Goal: Check status: Check status

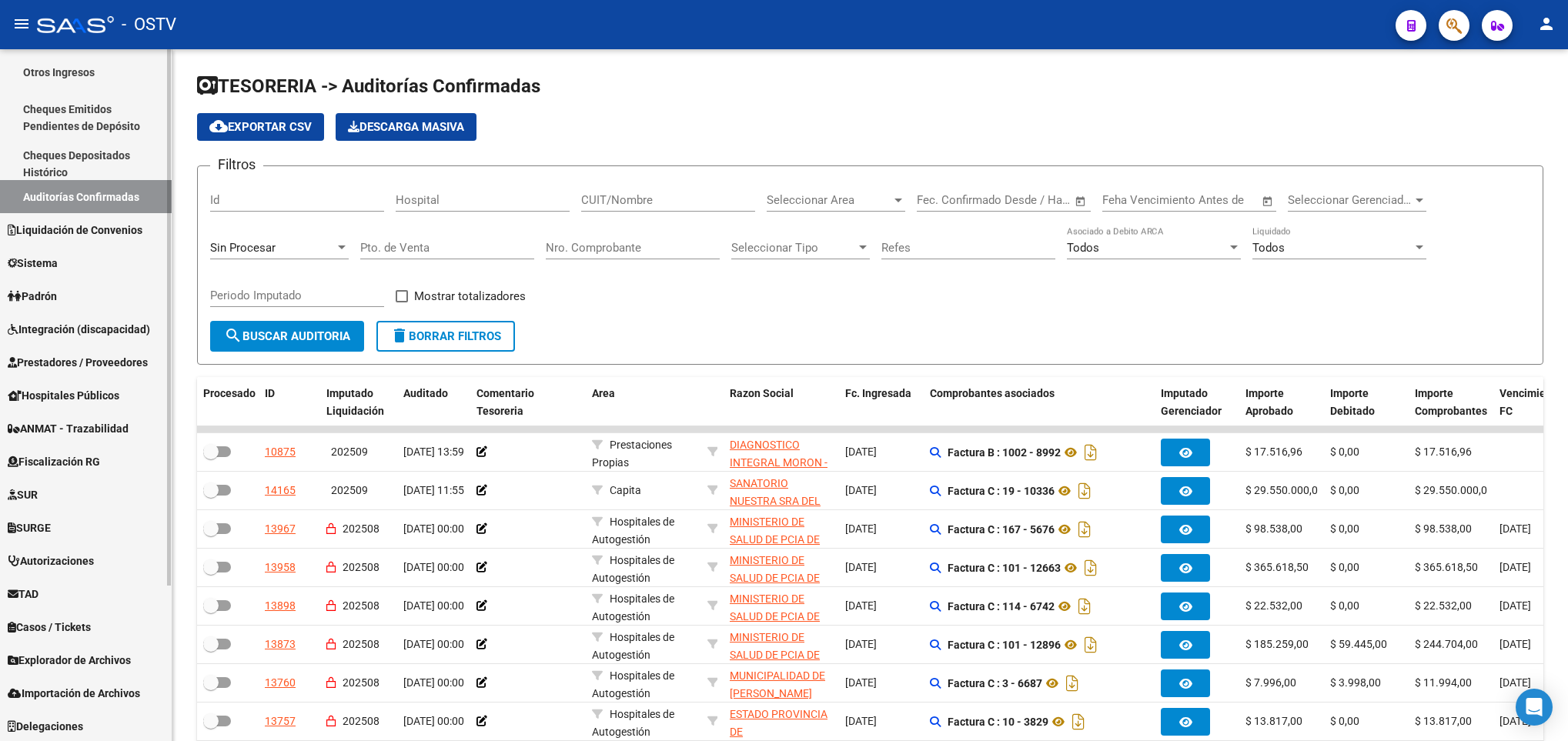
scroll to position [199, 0]
click at [83, 359] on span "Prestadores / Proveedores" at bounding box center [78, 362] width 140 height 17
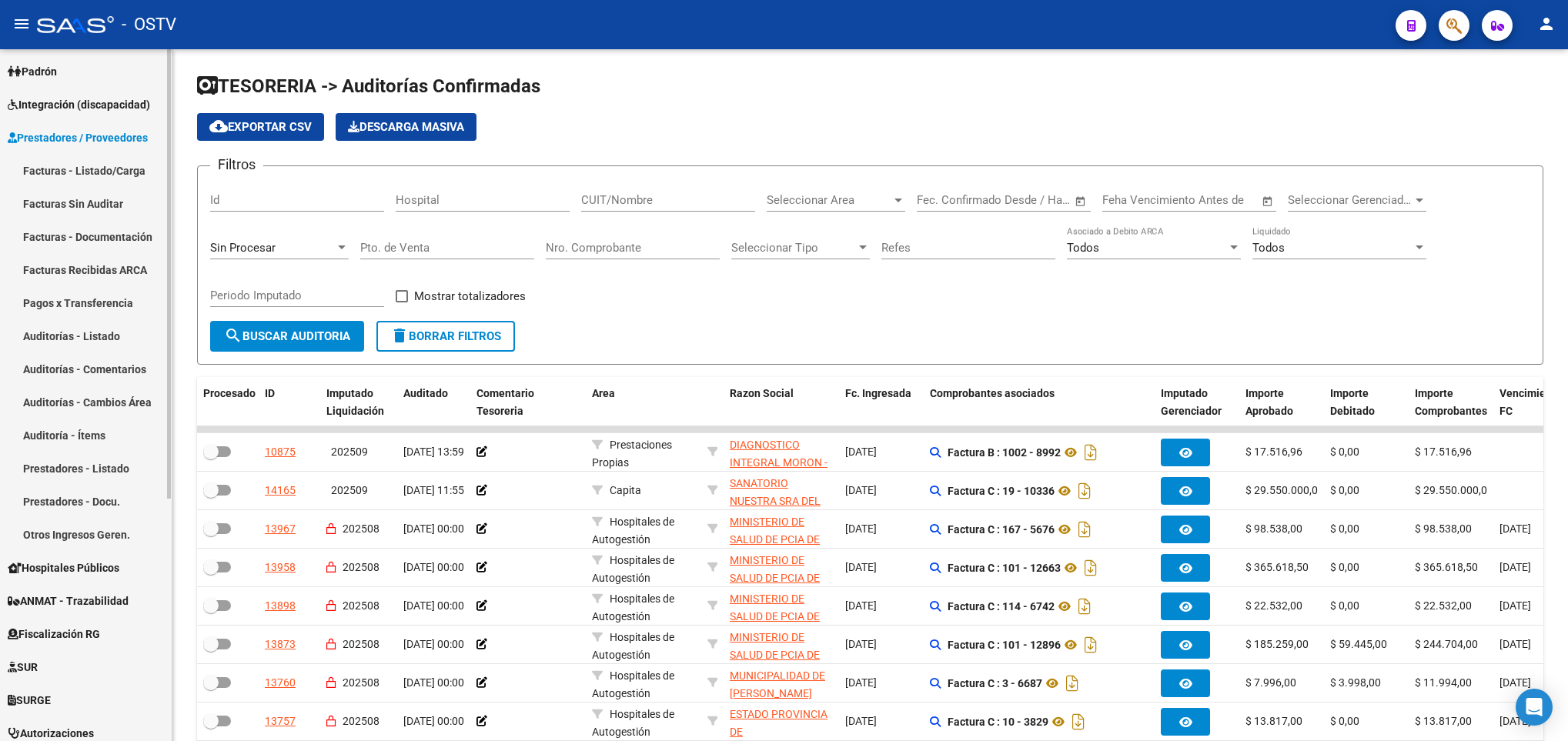
click at [74, 164] on link "Facturas - Listado/Carga" at bounding box center [86, 170] width 171 height 33
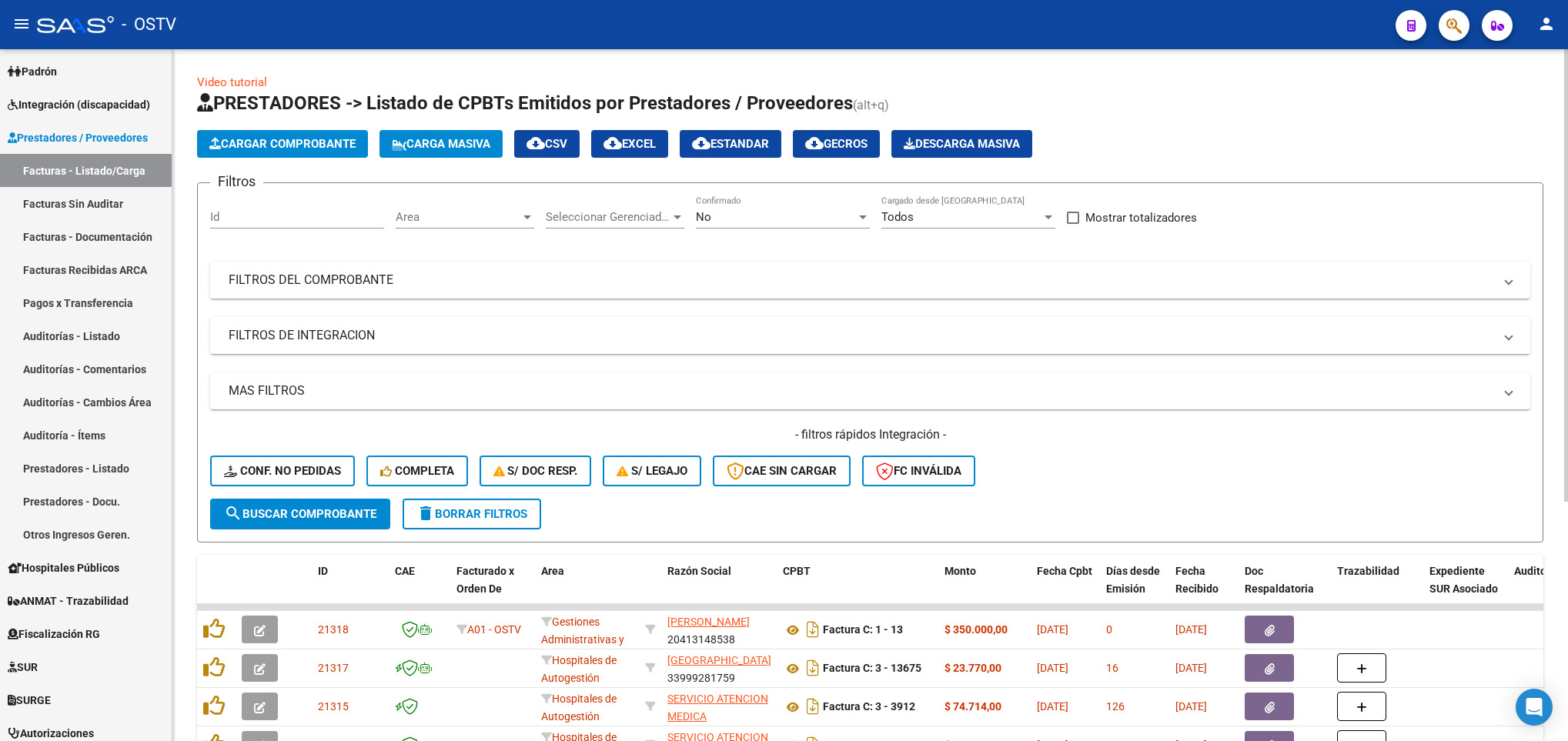
click at [740, 283] on mat-panel-title "FILTROS DEL COMPROBANTE" at bounding box center [861, 280] width 1264 height 17
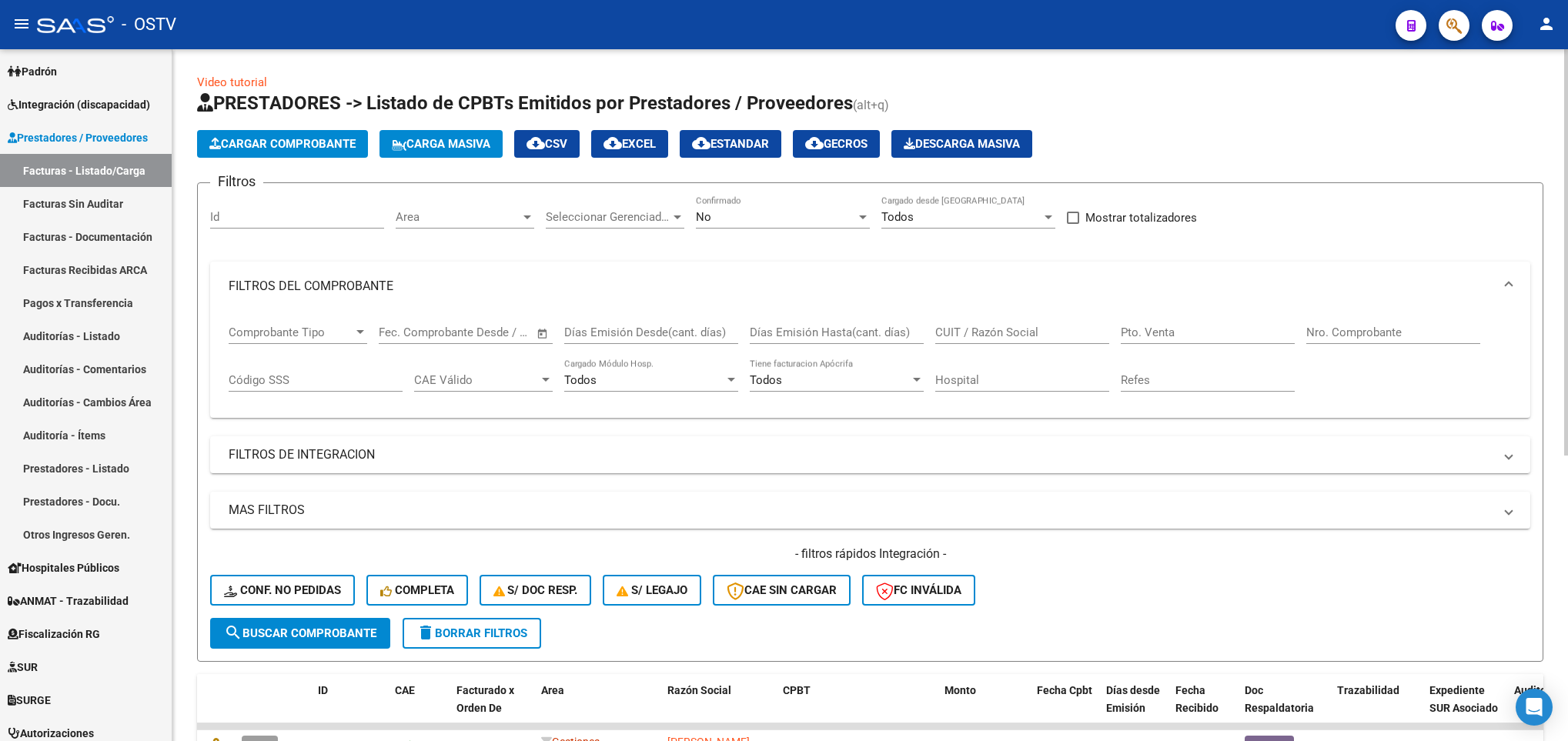
click at [1334, 321] on div "Nro. Comprobante" at bounding box center [1393, 327] width 174 height 33
type input "20719"
click at [786, 212] on div "No" at bounding box center [776, 217] width 160 height 14
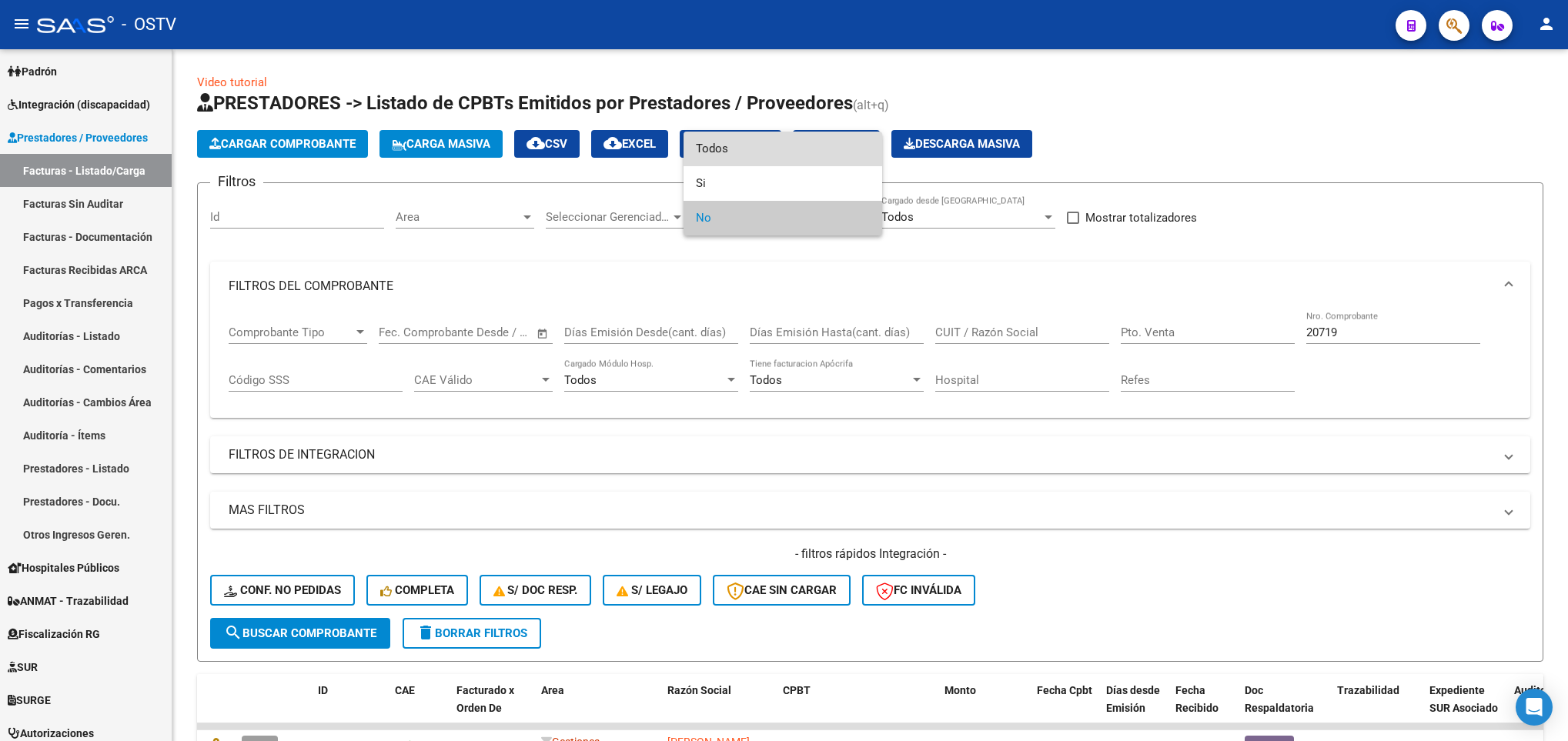
click at [720, 146] on span "Todos" at bounding box center [782, 149] width 174 height 34
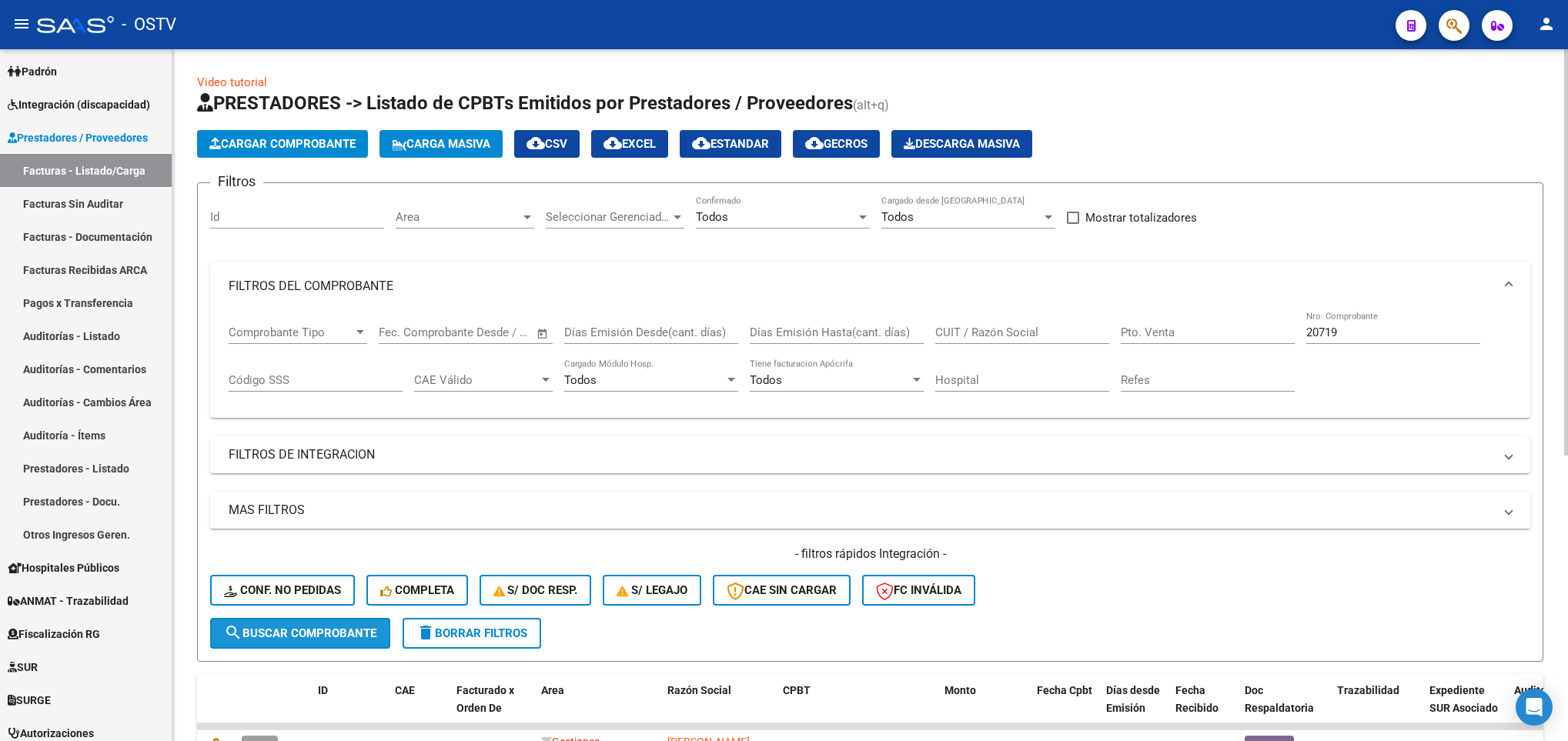
click at [342, 630] on span "search Buscar Comprobante" at bounding box center [301, 634] width 153 height 14
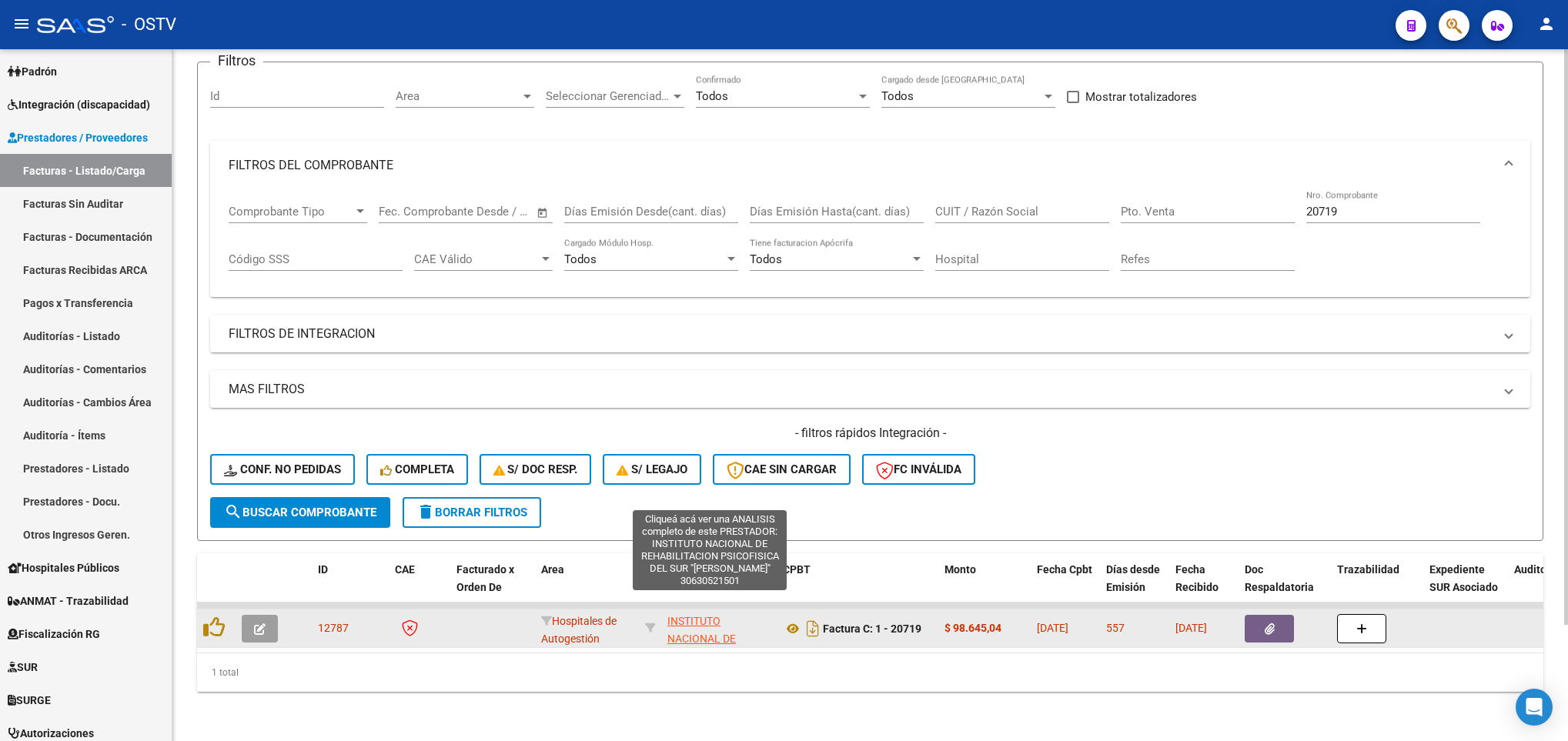
click at [695, 615] on span "INSTITUTO NACIONAL DE REHABILITACION PSICOFISICA DEL SUR "DR JUAN OTIMIO TESONE"" at bounding box center [710, 665] width 86 height 100
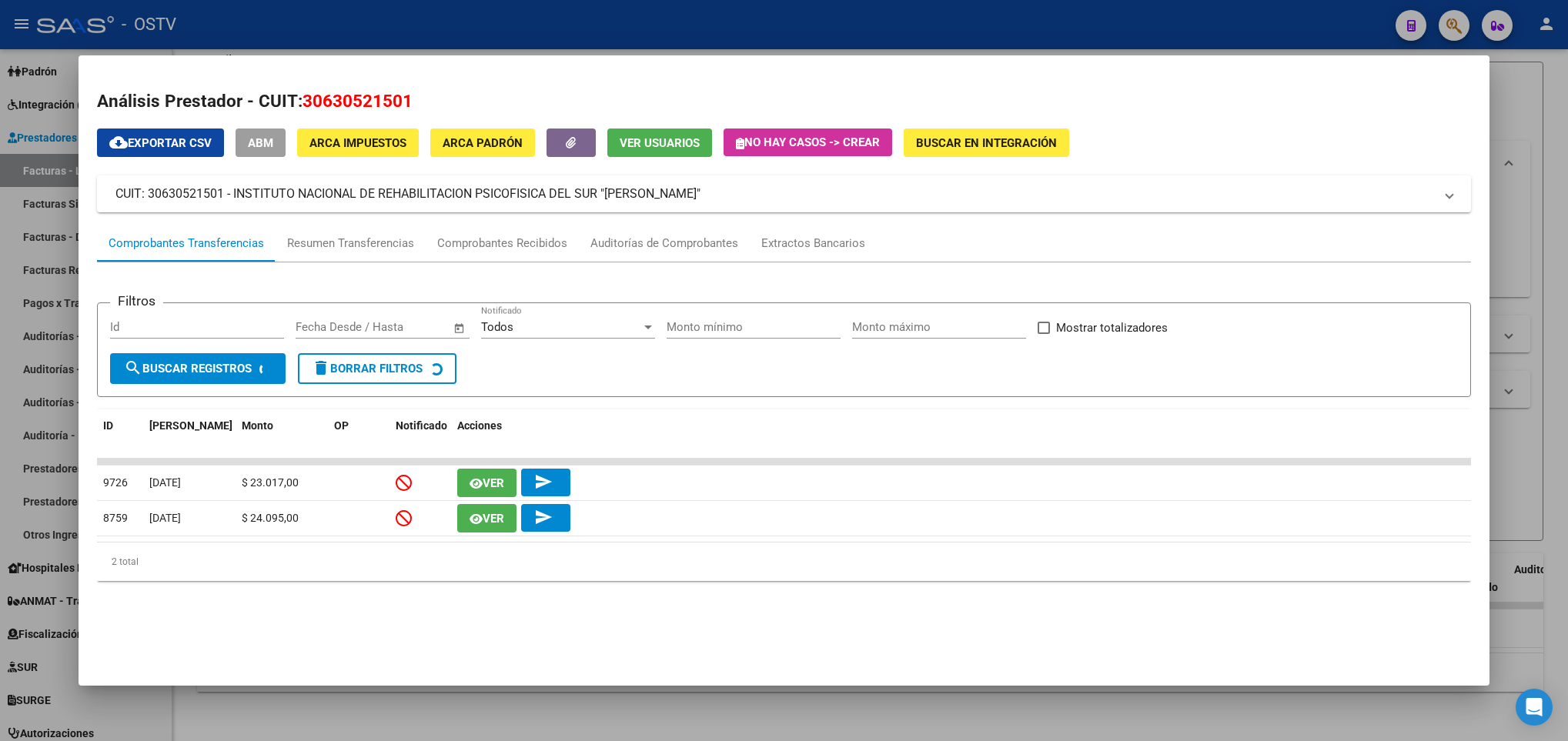
click at [1532, 191] on div at bounding box center [784, 370] width 1568 height 741
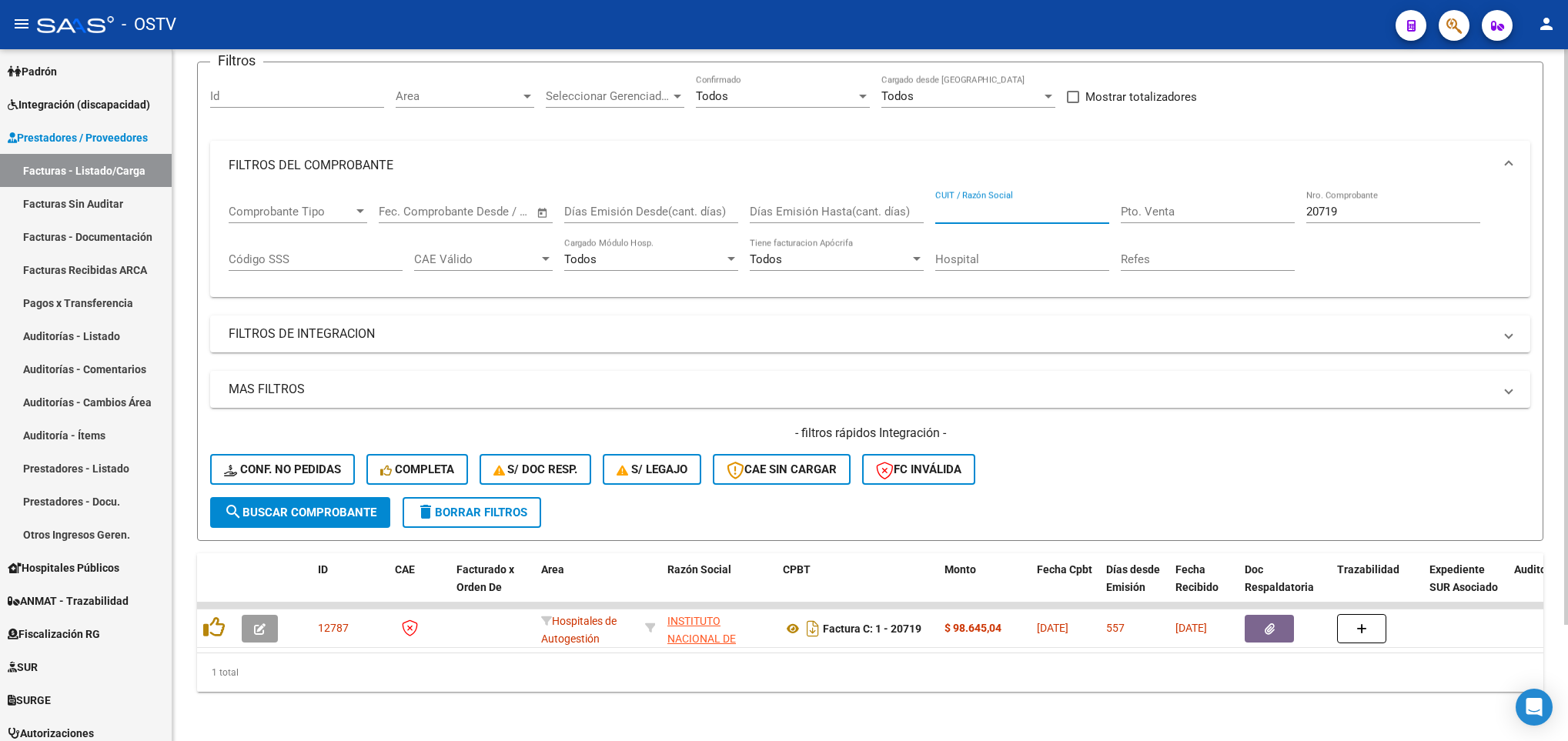
click at [1018, 205] on input "CUIT / Razón Social" at bounding box center [1021, 212] width 174 height 14
paste input "30630521501"
type input "30630521501"
drag, startPoint x: 1367, startPoint y: 188, endPoint x: 1190, endPoint y: 194, distance: 177.1
click at [1190, 194] on div "Comprobante Tipo Comprobante Tipo Fecha inicio – Fecha fin Fec. Comprobante Des…" at bounding box center [870, 237] width 1283 height 96
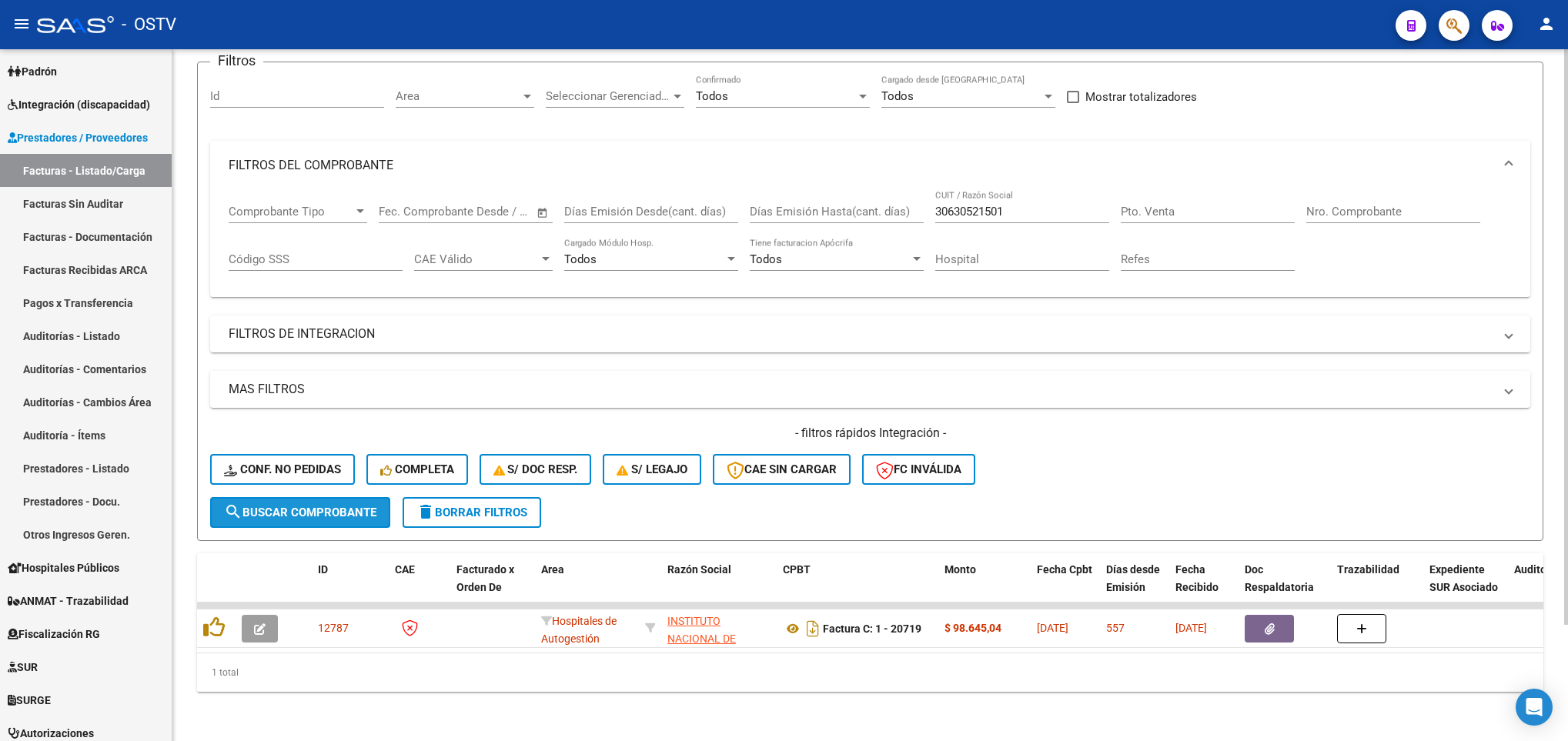
click at [275, 506] on span "search Buscar Comprobante" at bounding box center [301, 513] width 153 height 14
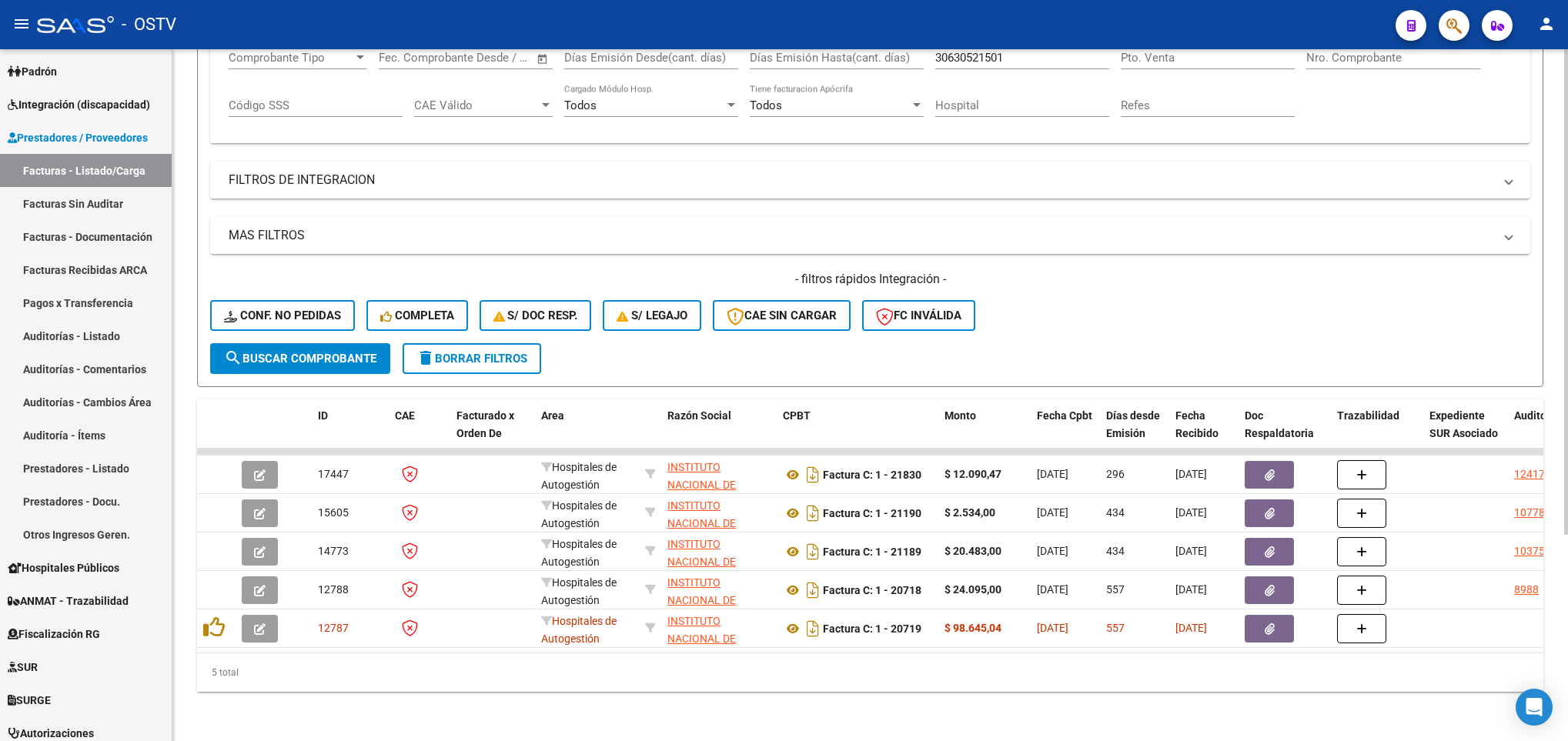
drag, startPoint x: 596, startPoint y: 651, endPoint x: 794, endPoint y: 655, distance: 198.0
click at [794, 655] on div "ID CAE Facturado x Orden De Area Razón Social CPBT Monto Fecha Cpbt Días desde …" at bounding box center [870, 546] width 1346 height 293
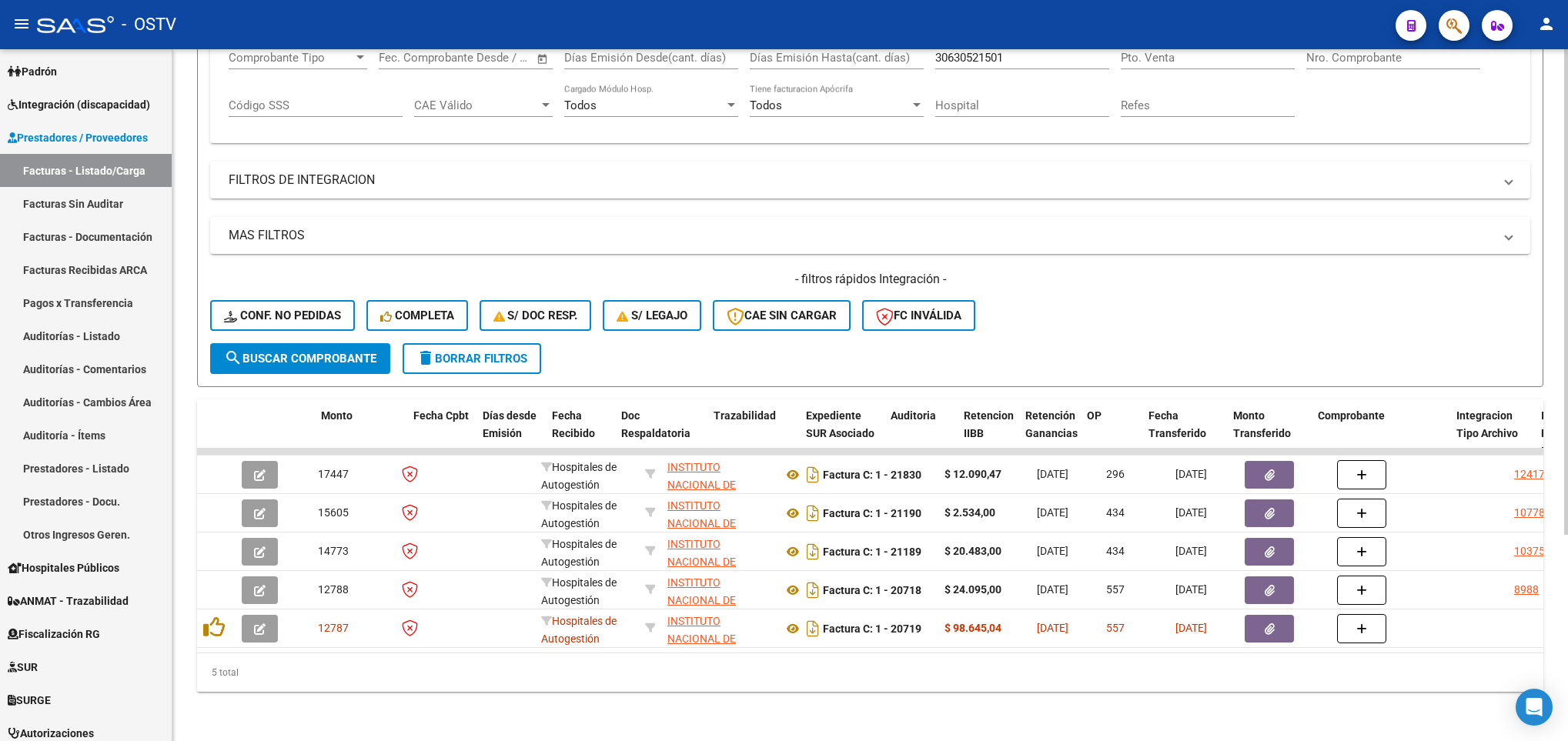
scroll to position [0, 624]
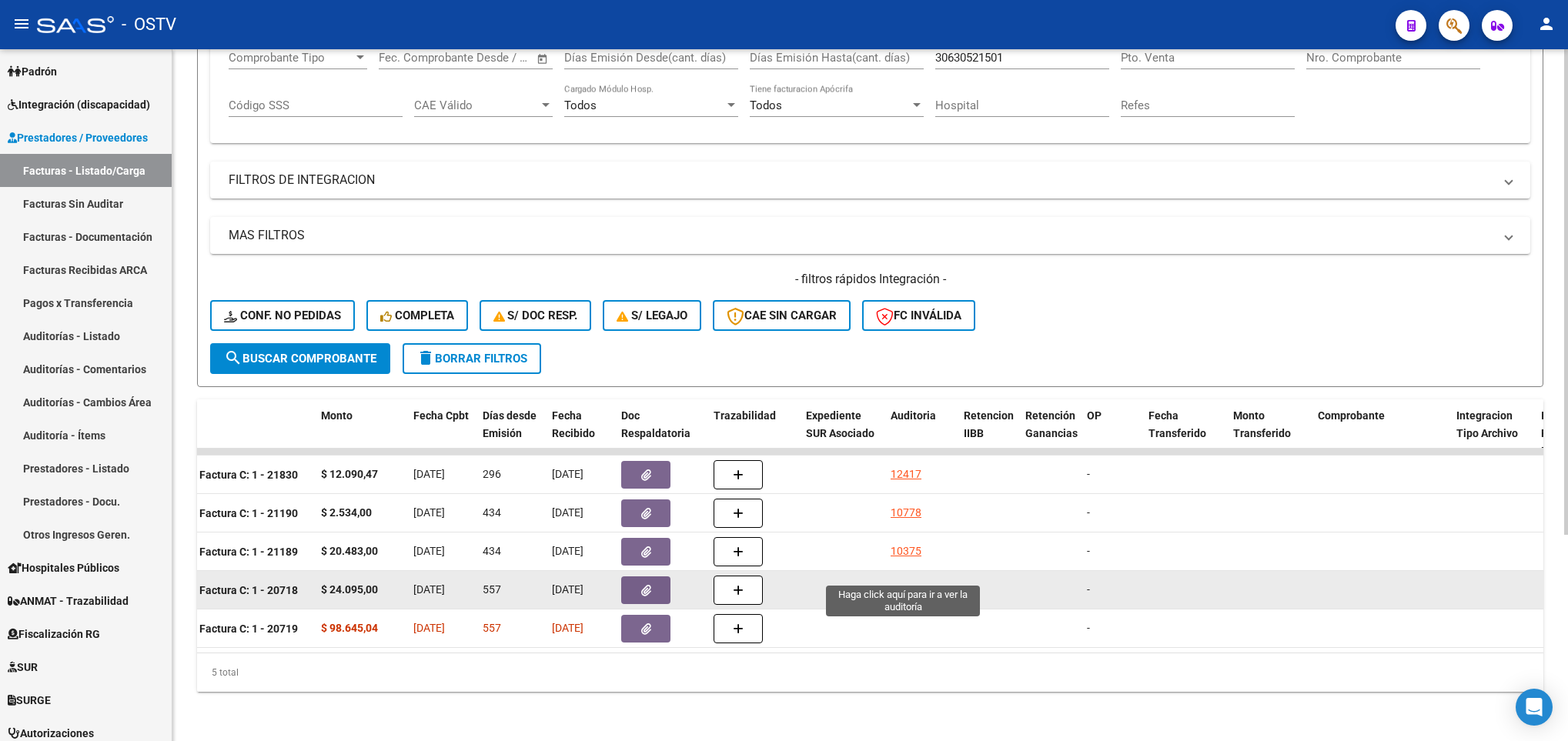
click at [903, 581] on div "8988" at bounding box center [903, 589] width 25 height 18
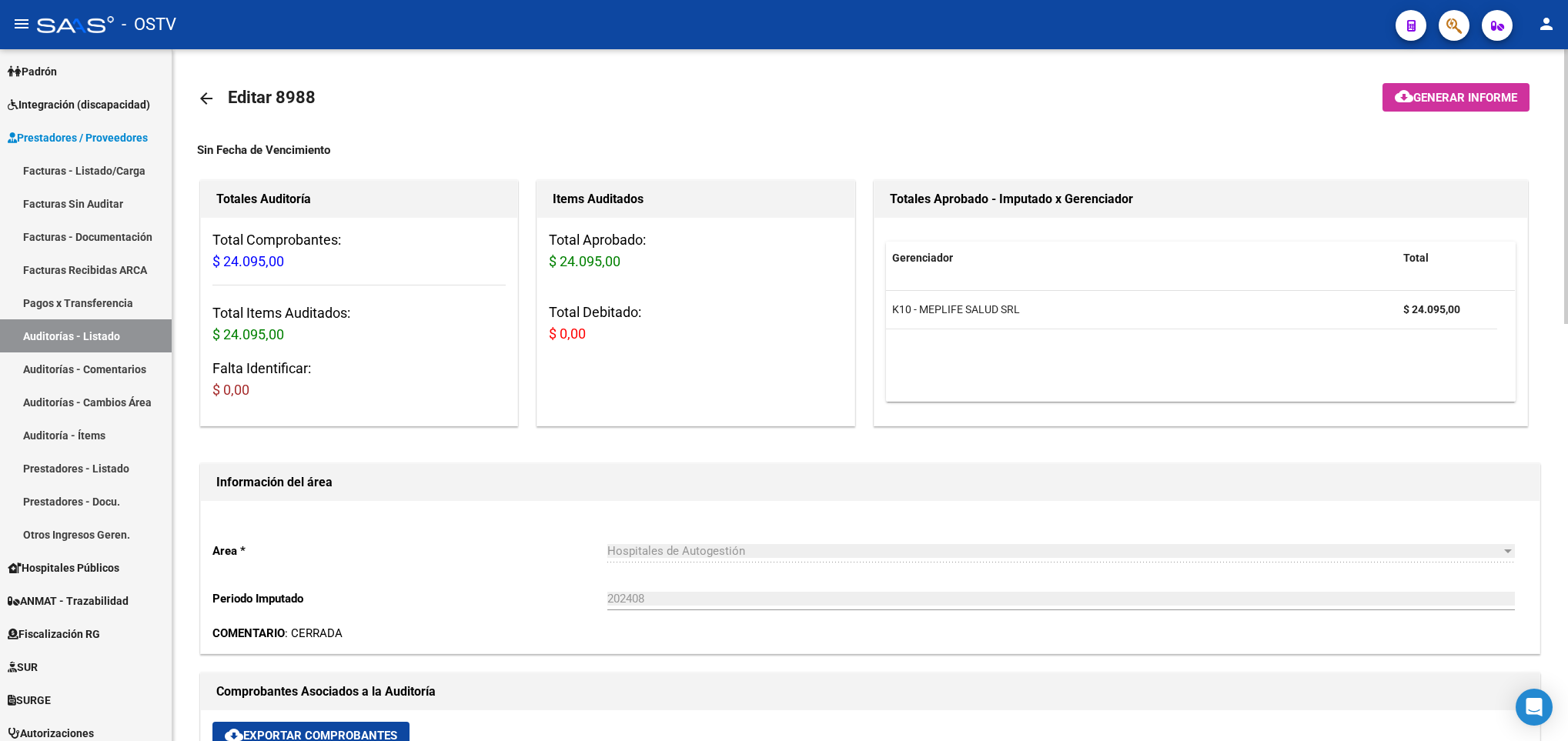
click at [199, 96] on mat-icon "arrow_back" at bounding box center [206, 99] width 19 height 19
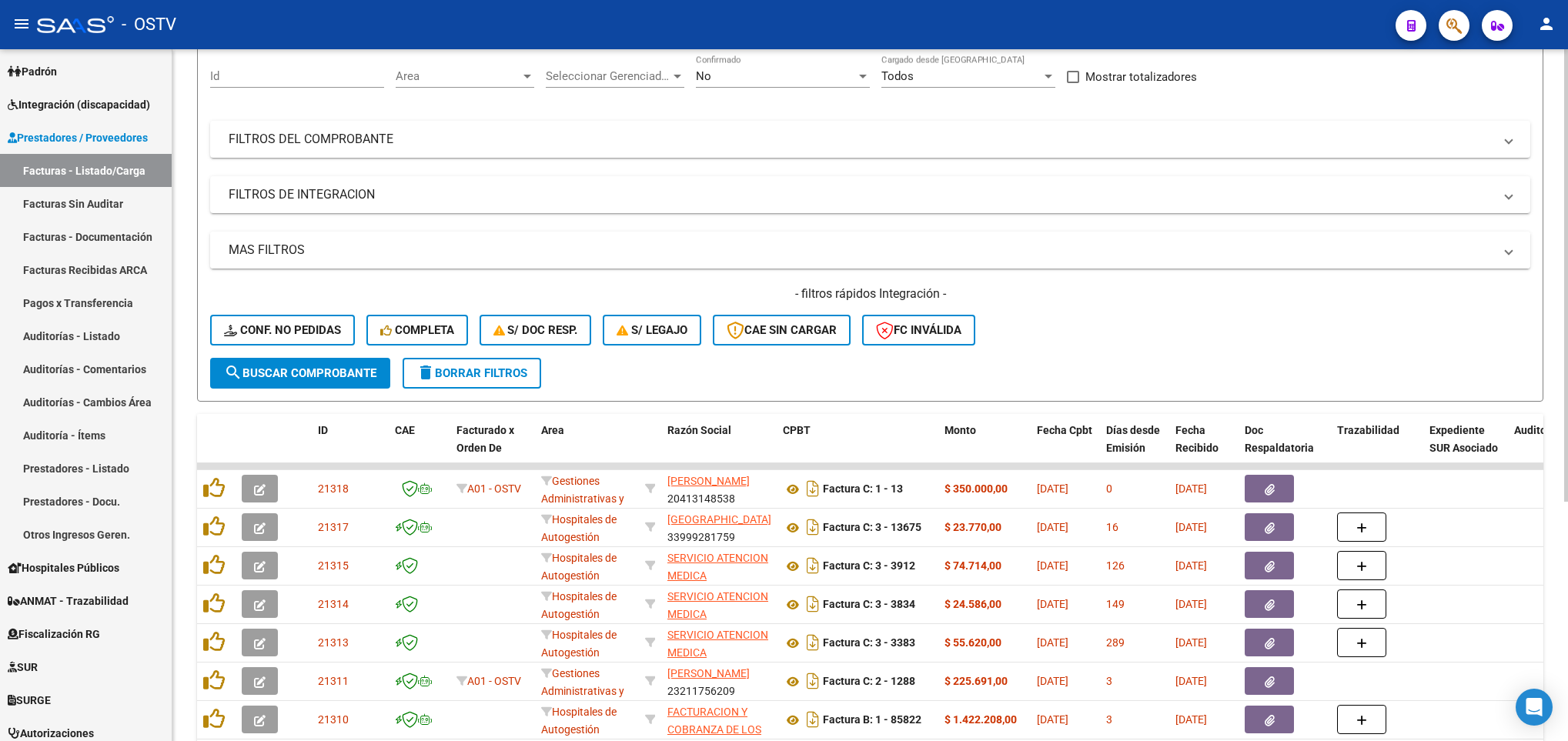
scroll to position [346, 0]
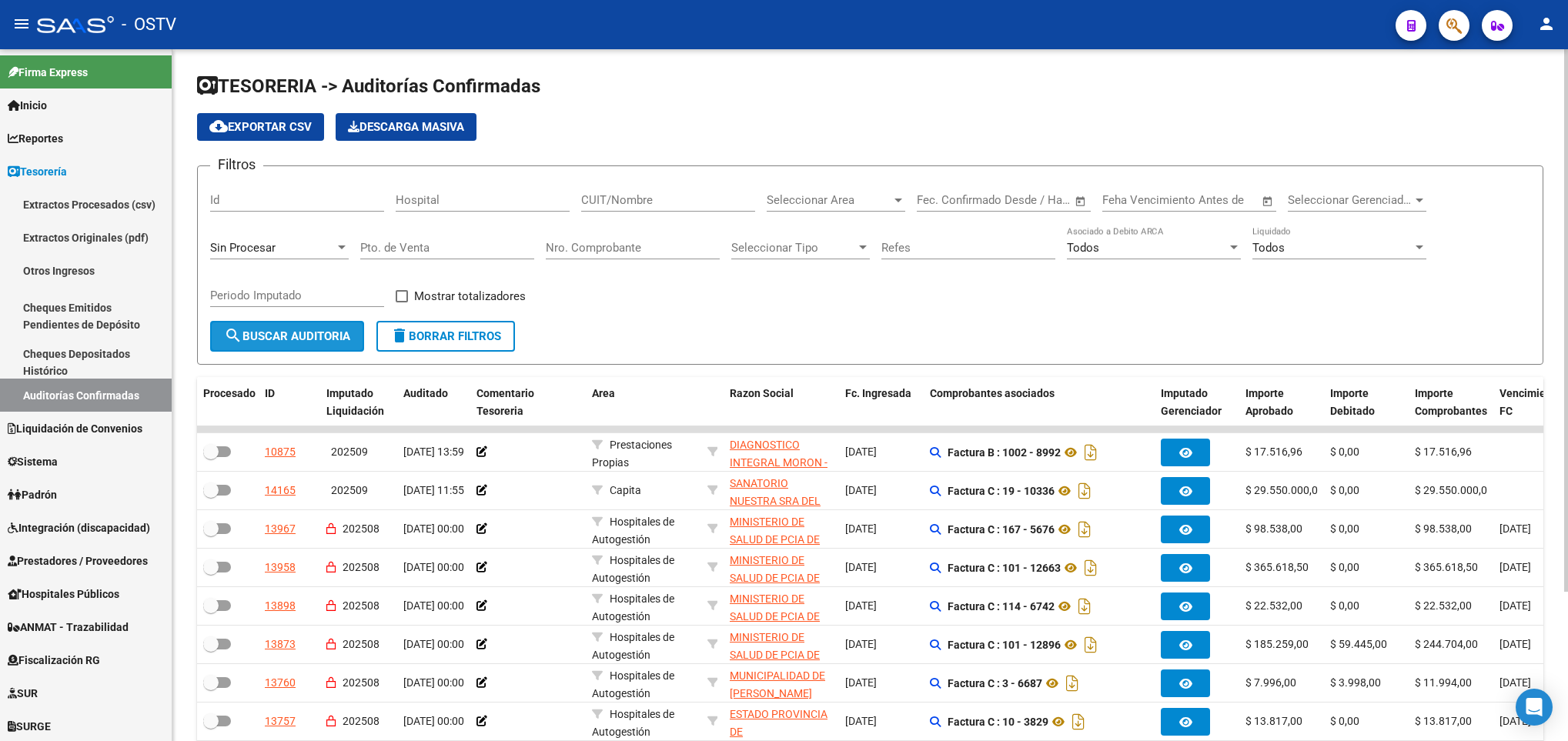
click at [299, 345] on button "search Buscar Auditoria" at bounding box center [287, 336] width 154 height 31
